Goal: Task Accomplishment & Management: Manage account settings

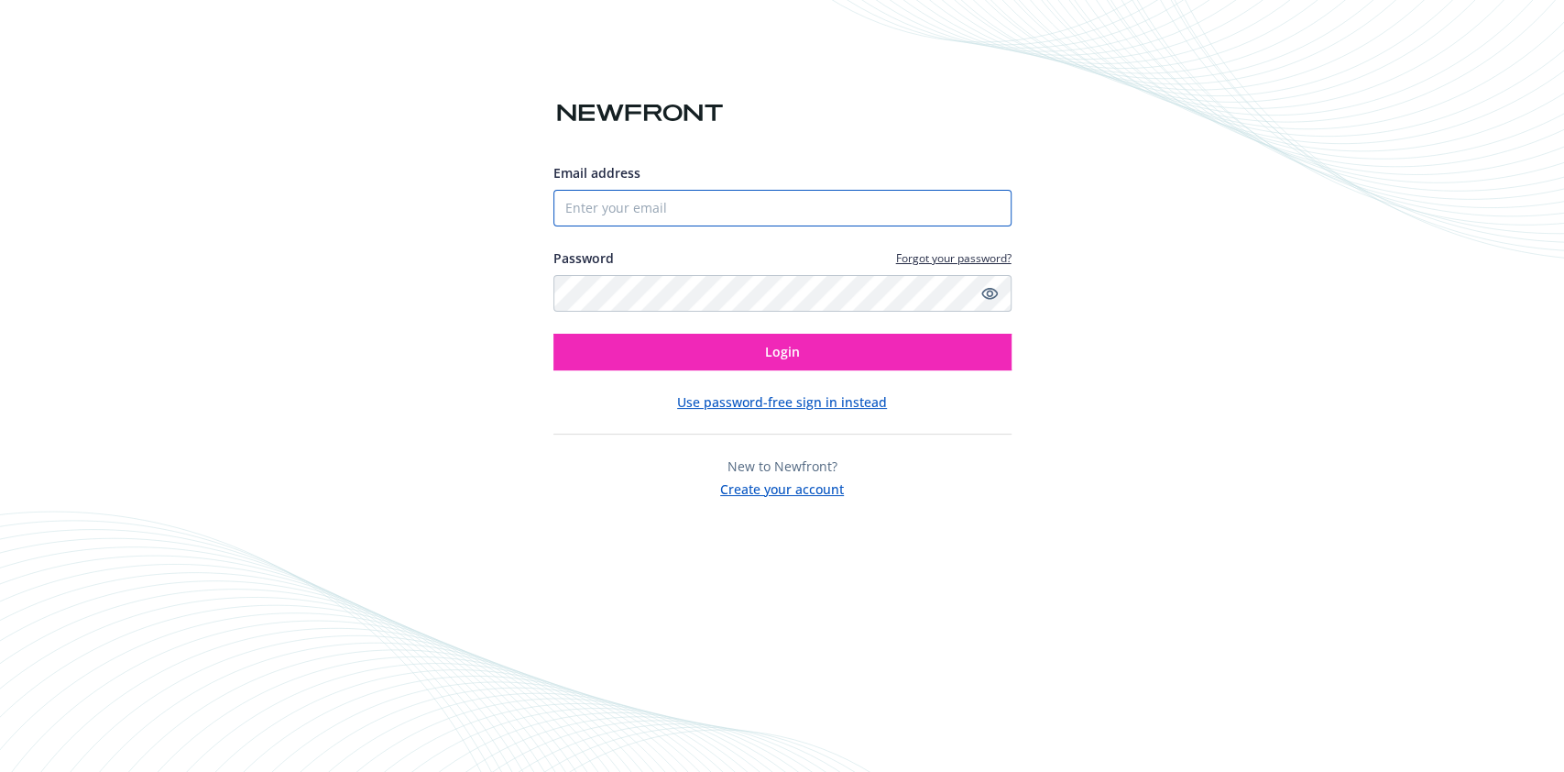
click at [738, 213] on input "Email address" at bounding box center [782, 208] width 458 height 37
paste input "[EMAIL_ADDRESS][DOMAIN_NAME]"
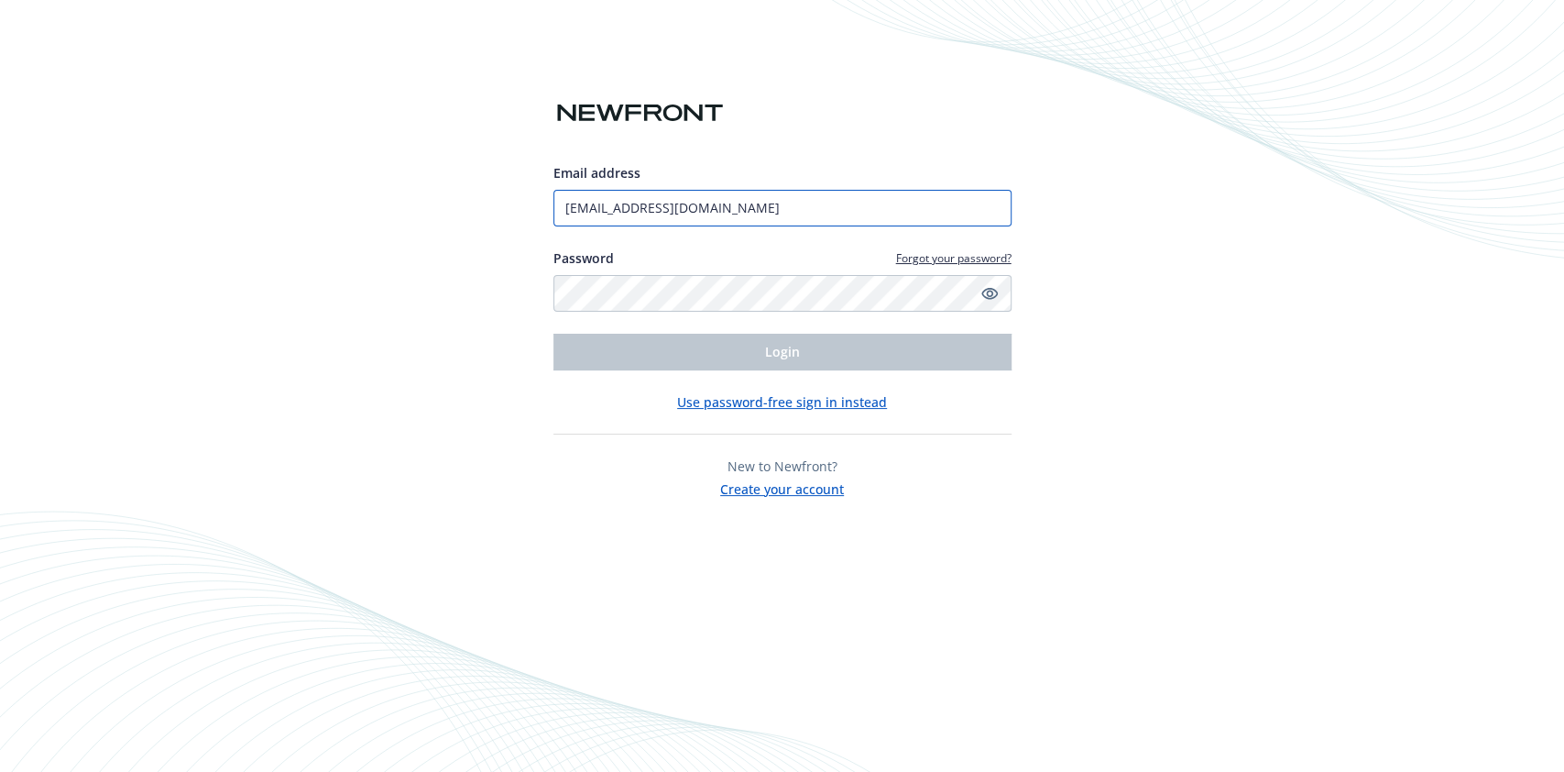
type input "[EMAIL_ADDRESS][DOMAIN_NAME]"
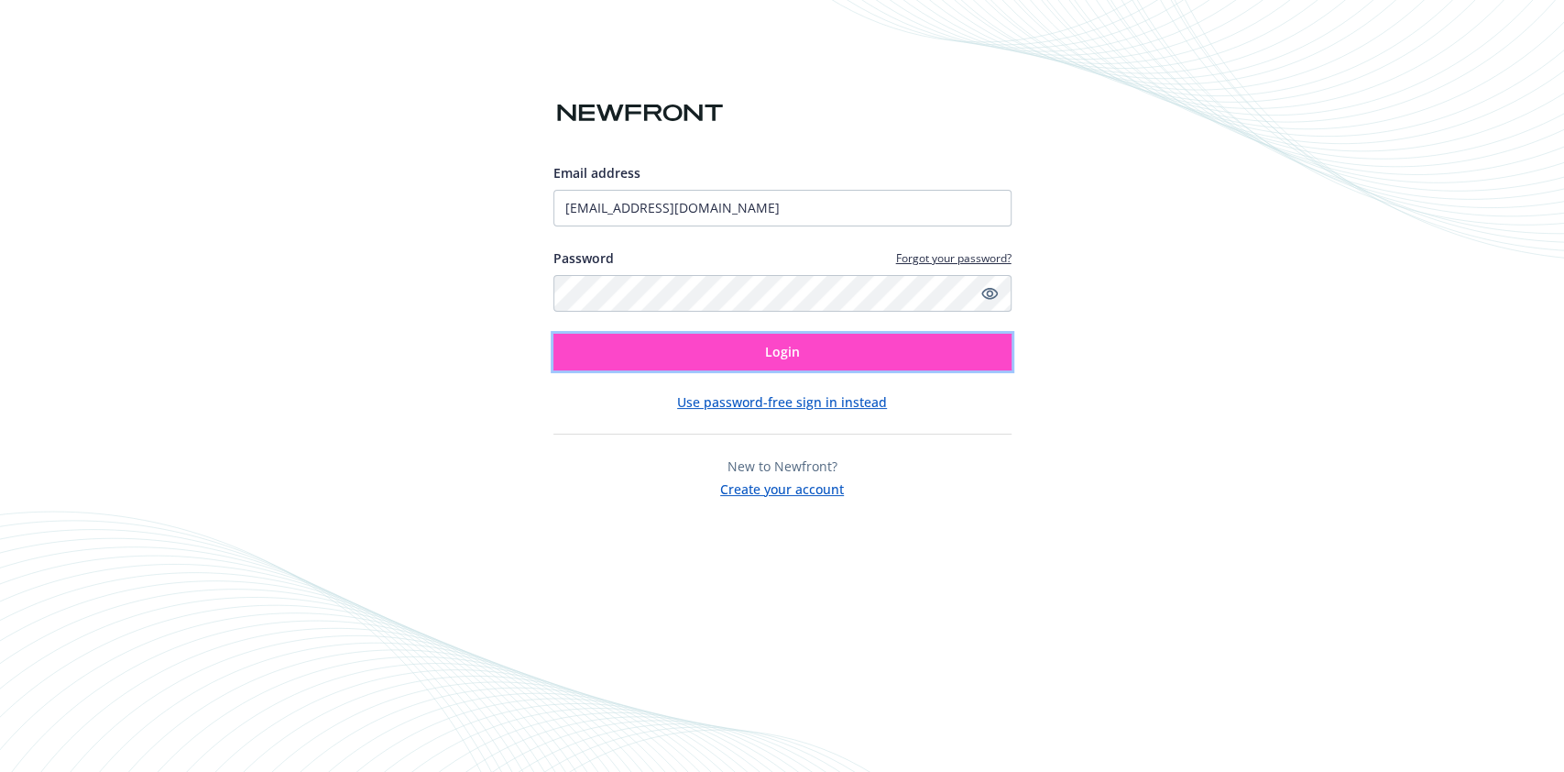
click at [756, 340] on button "Login" at bounding box center [782, 352] width 458 height 37
